Goal: Navigation & Orientation: Understand site structure

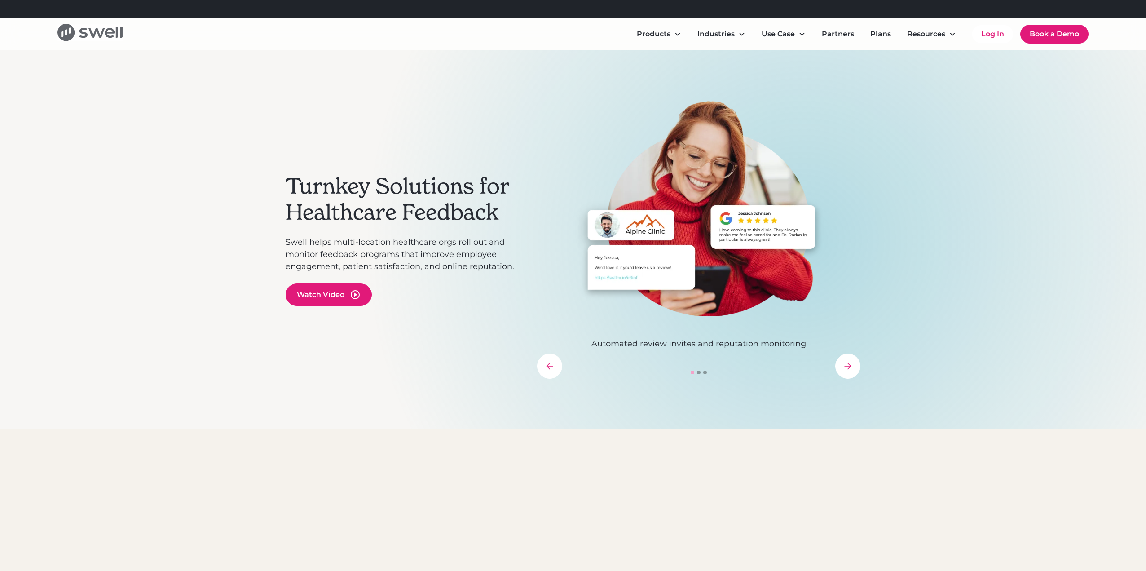
click at [113, 34] on icon "home" at bounding box center [89, 32] width 65 height 17
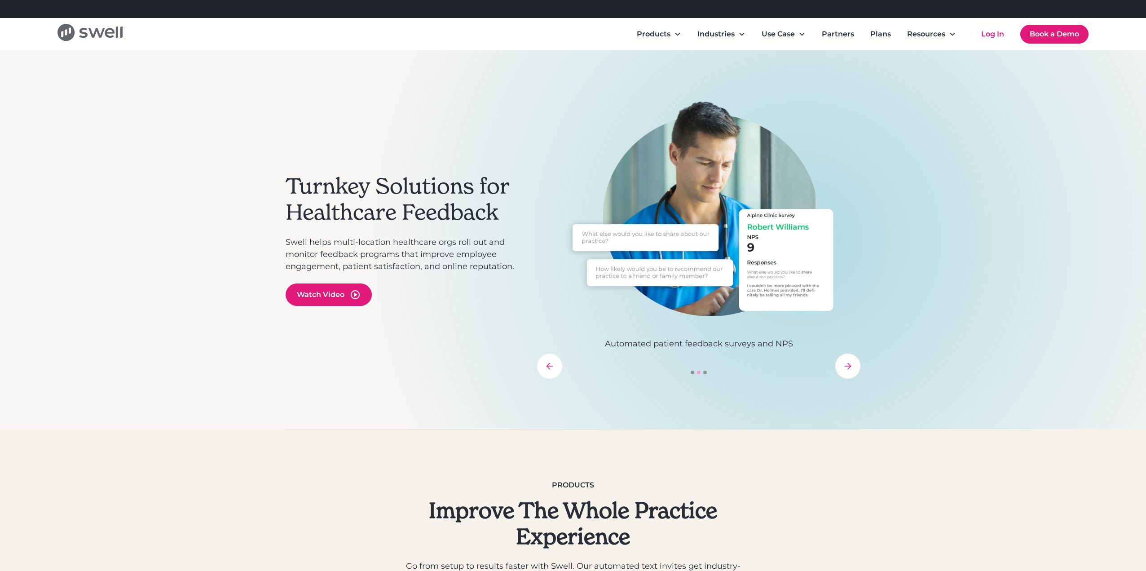
click at [95, 42] on div "home" at bounding box center [89, 34] width 65 height 20
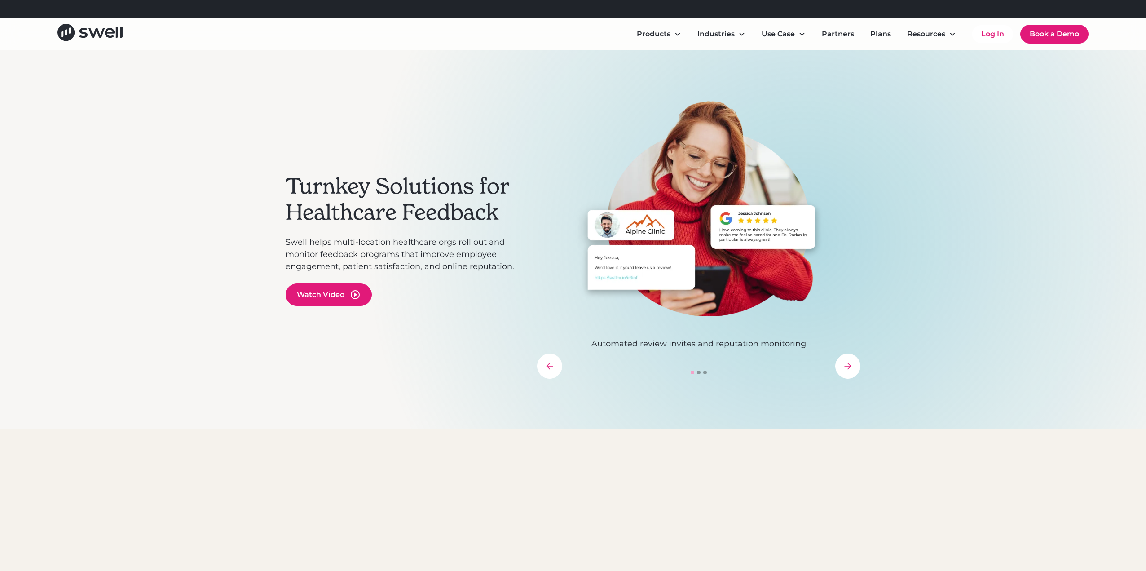
click at [302, 212] on h2 "Turnkey Solutions for Healthcare Feedback" at bounding box center [407, 199] width 242 height 52
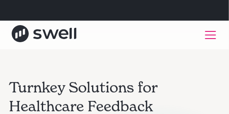
click at [170, 25] on div "Products Online Reputation Management Patient Experience Insights Employee Expe…" at bounding box center [115, 35] width 206 height 22
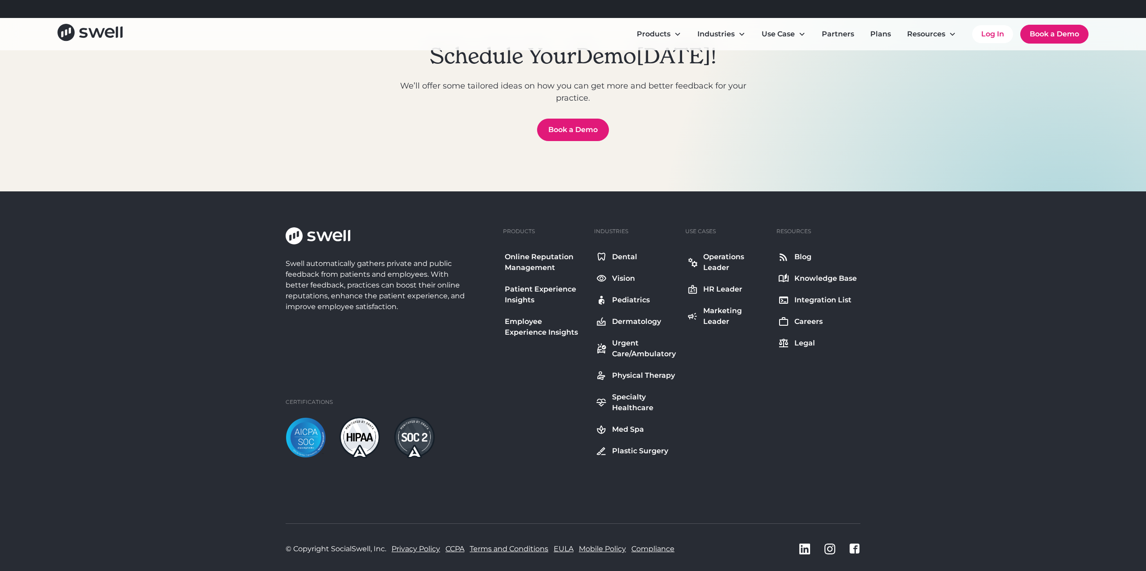
scroll to position [3195, 0]
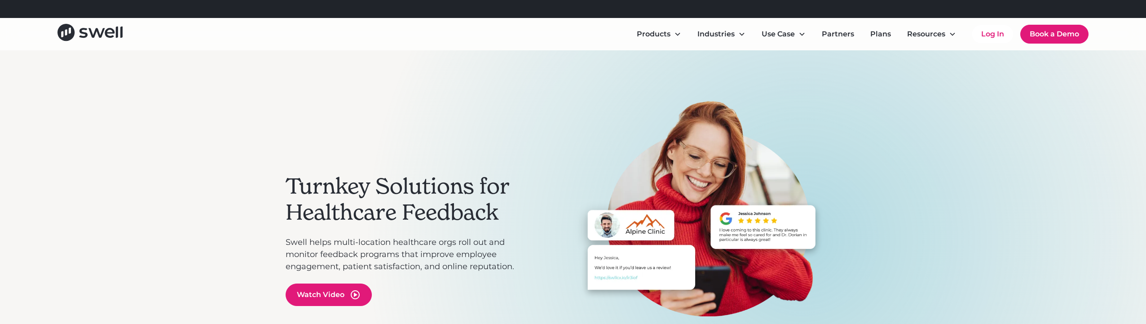
click at [956, 252] on div "Turnkey Solutions for Healthcare Feedback Swell helps multi-location healthcare…" at bounding box center [573, 239] width 1146 height 379
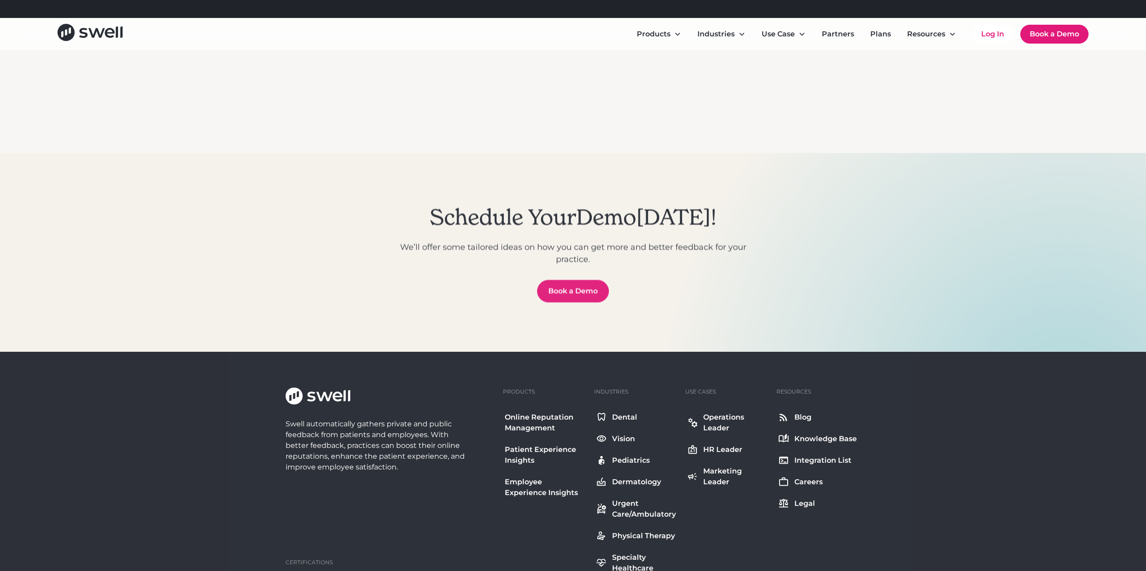
scroll to position [2996, 0]
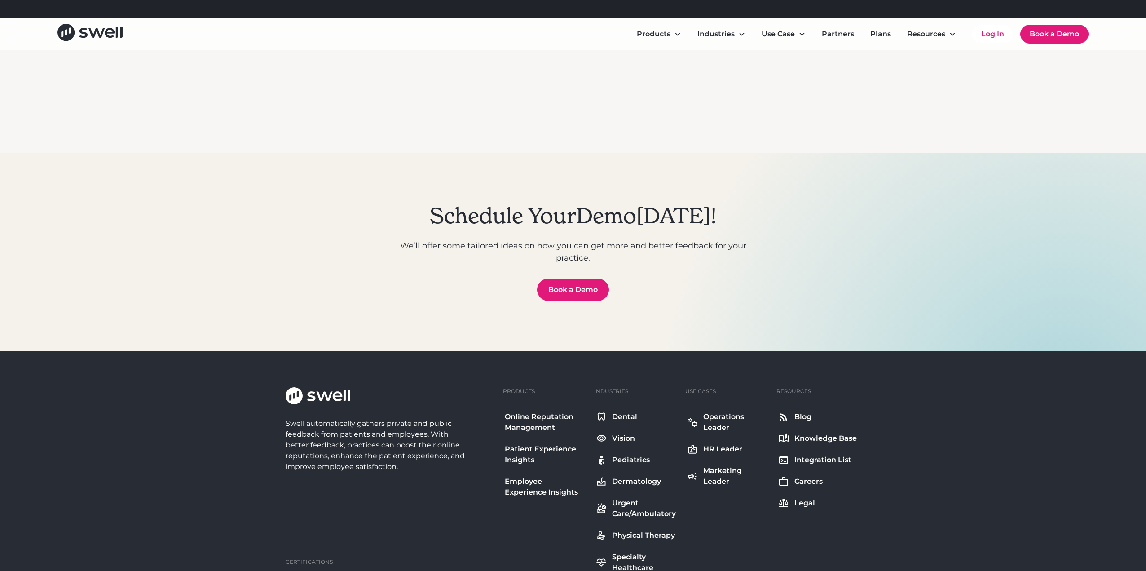
click at [458, 387] on div "Swell automatically gathers private and public feedback from patients and emplo…" at bounding box center [391, 502] width 210 height 231
